Goal: Task Accomplishment & Management: Use online tool/utility

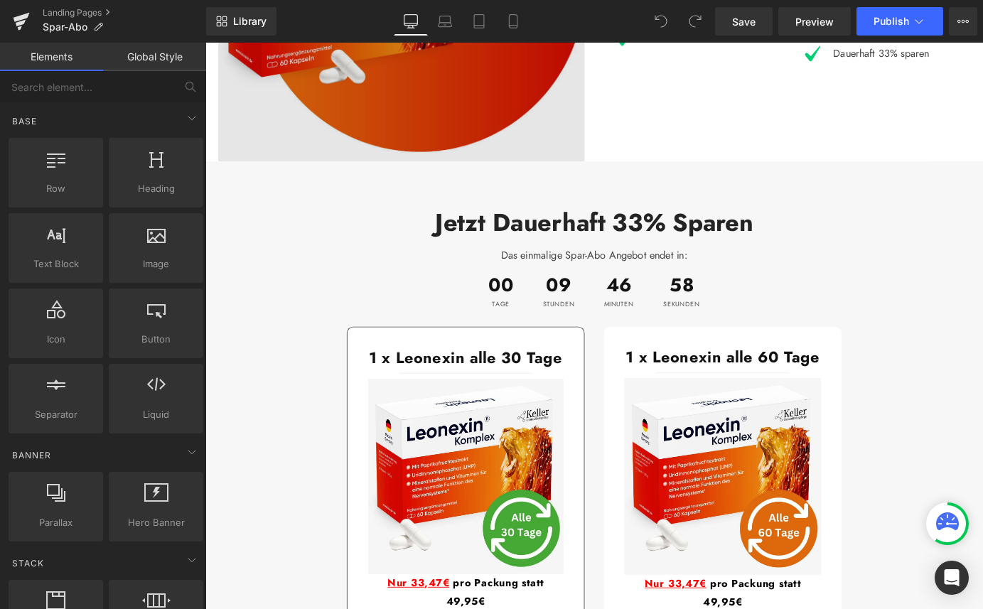
scroll to position [1642, 0]
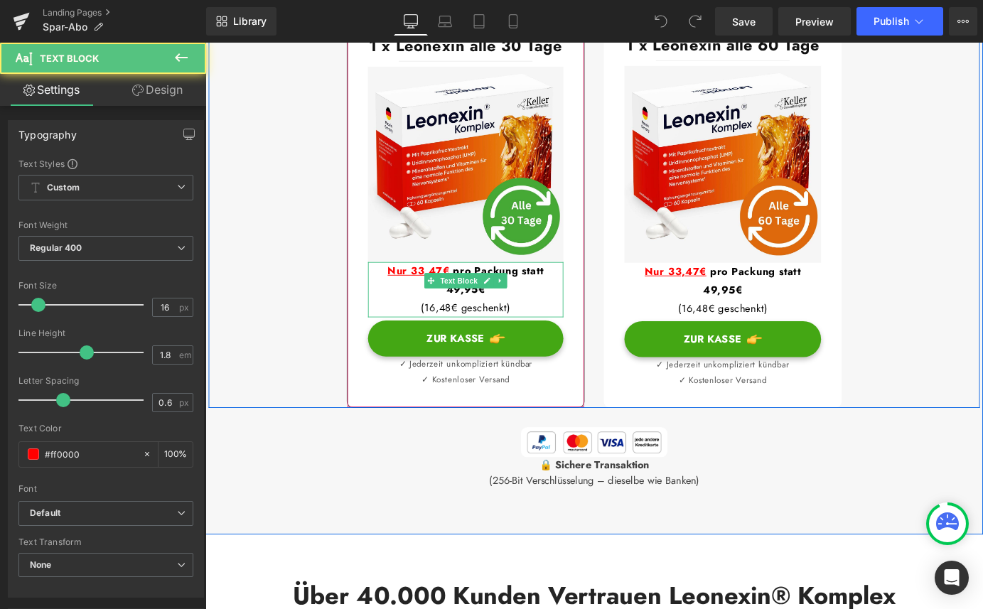
click at [580, 286] on span "pro Packung statt 49,95€" at bounding box center [526, 304] width 108 height 37
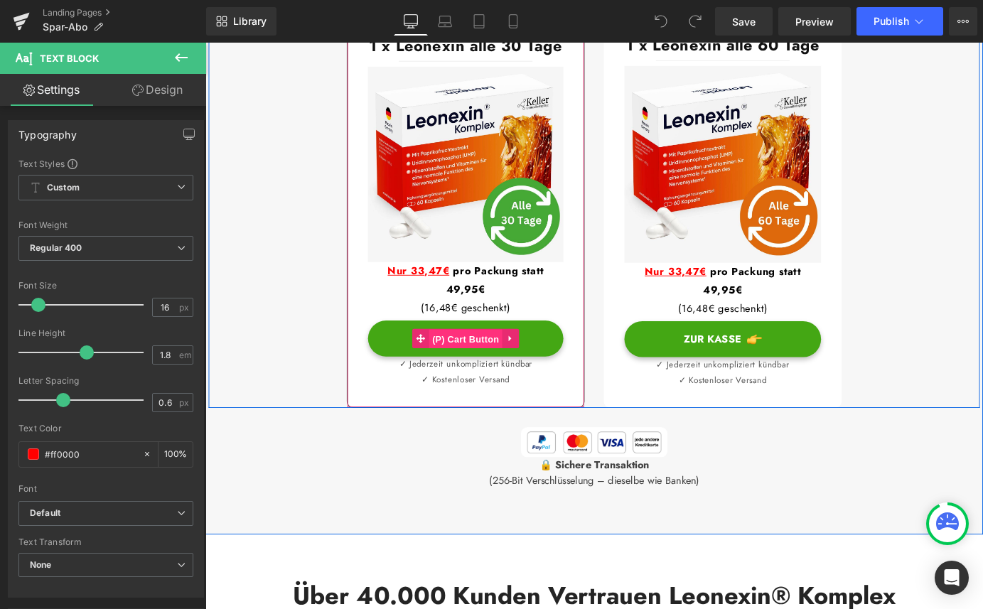
click at [517, 360] on span "(P) Cart Button" at bounding box center [493, 370] width 81 height 21
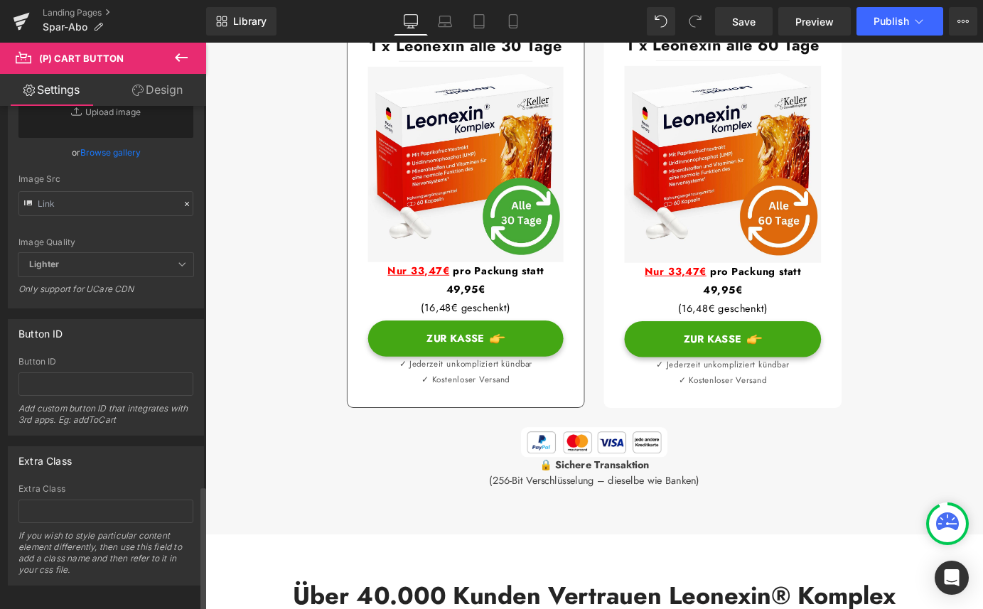
scroll to position [1548, 0]
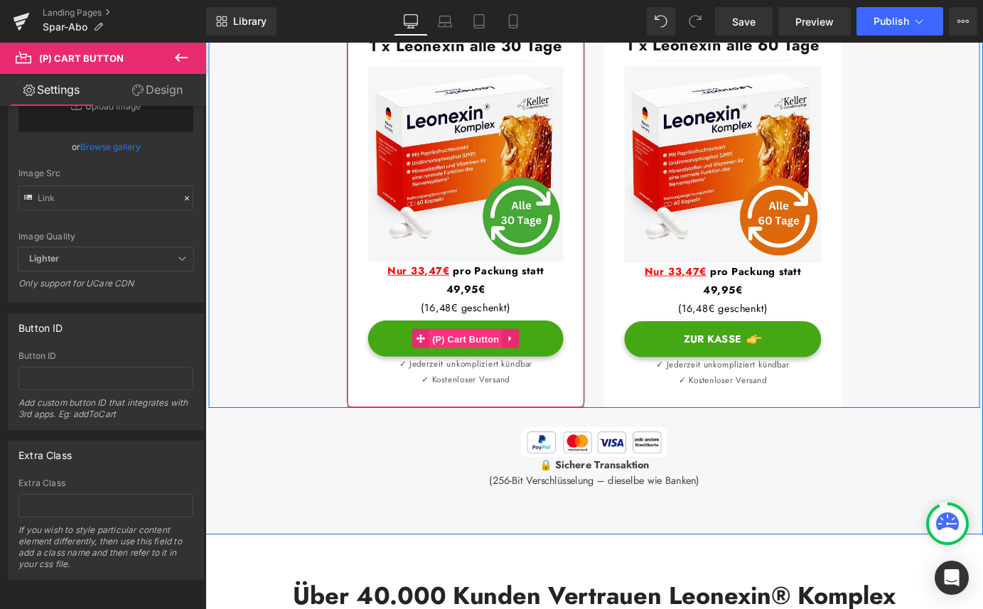
click at [495, 360] on span "(P) Cart Button" at bounding box center [493, 370] width 81 height 21
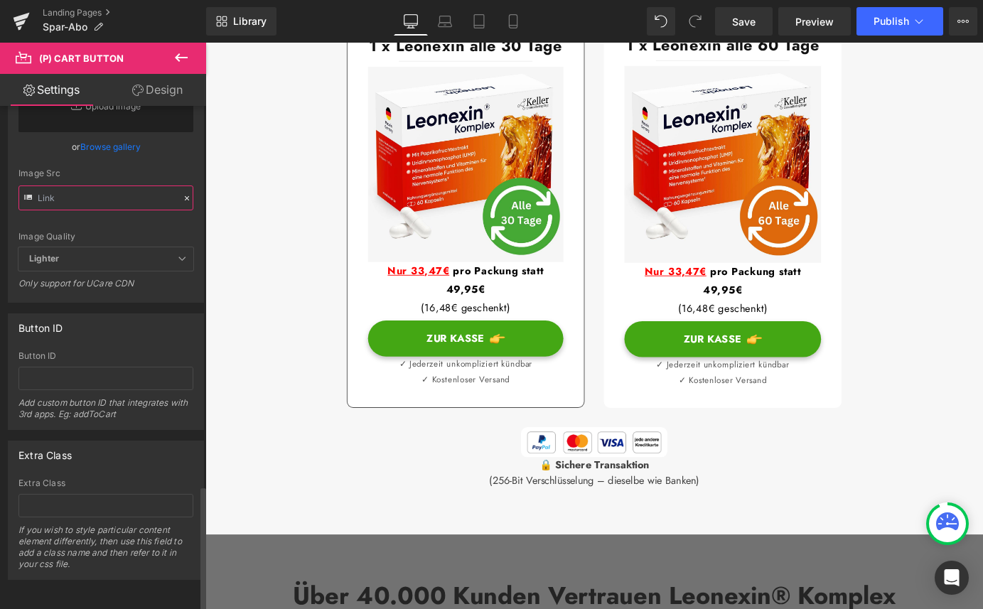
click at [158, 195] on input "text" at bounding box center [105, 197] width 175 height 25
click at [200, 239] on div at bounding box center [202, 361] width 9 height 504
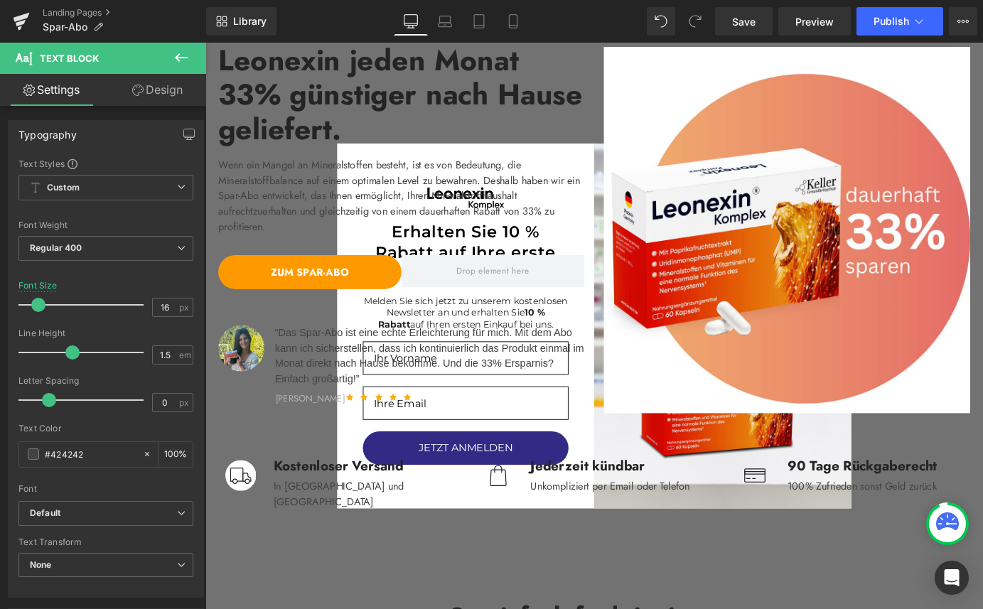
scroll to position [0, 0]
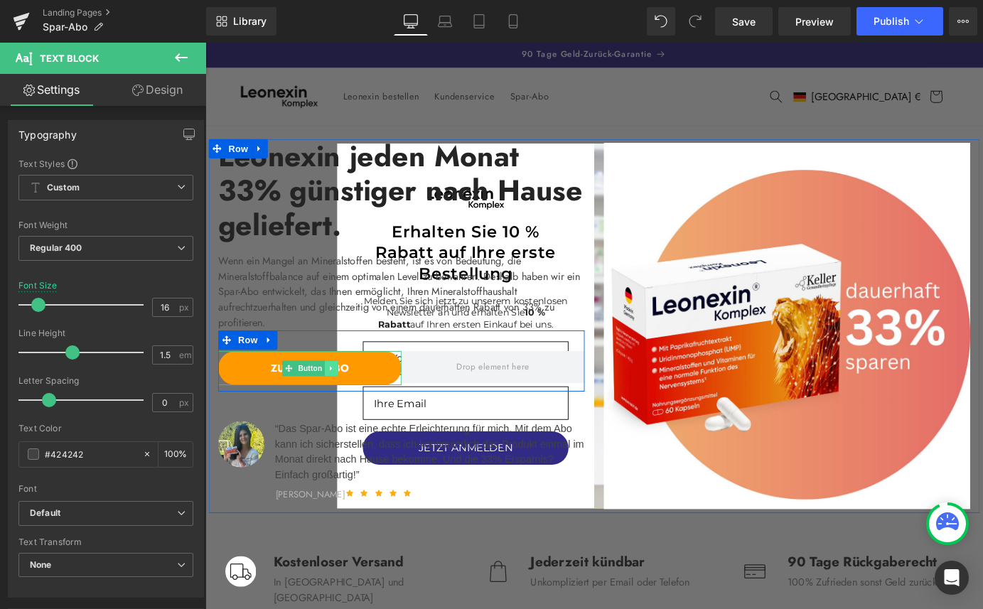
click at [345, 399] on icon at bounding box center [344, 403] width 8 height 9
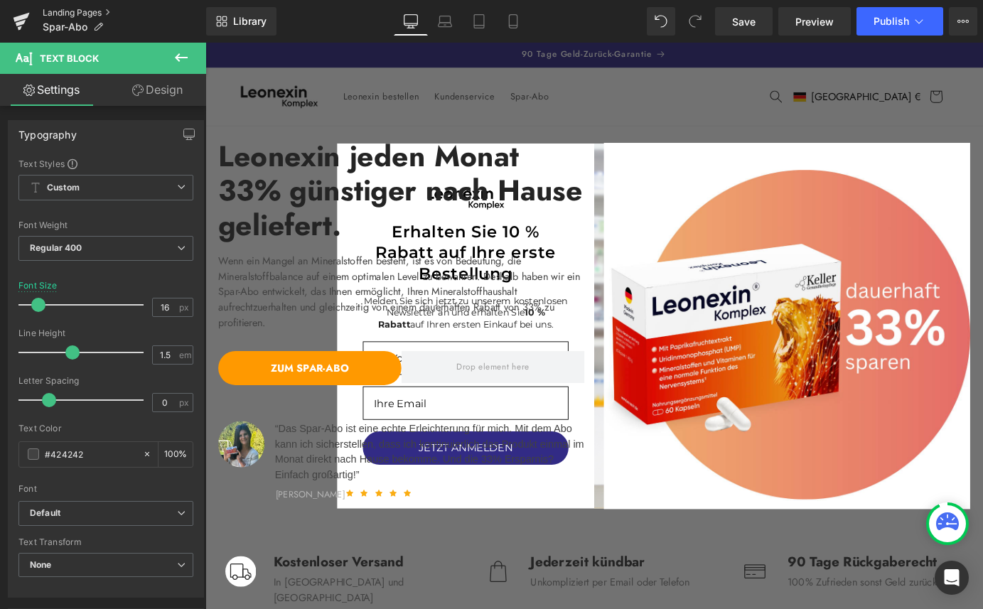
click at [50, 12] on link "Landing Pages" at bounding box center [124, 12] width 163 height 11
